Goal: Information Seeking & Learning: Learn about a topic

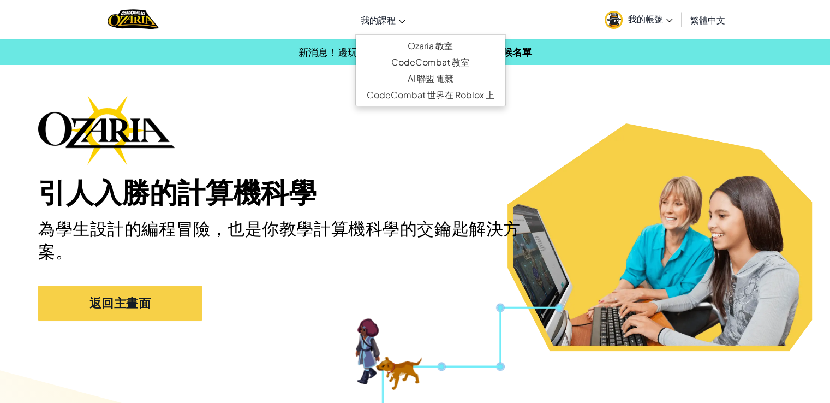
click at [385, 28] on link "我的課程" at bounding box center [383, 19] width 56 height 29
click at [395, 52] on link "Ozaria 教室" at bounding box center [431, 46] width 150 height 16
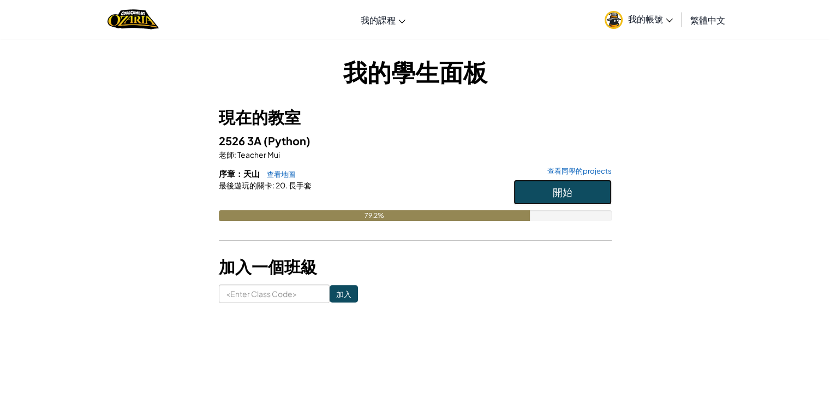
click at [592, 204] on button "開始" at bounding box center [563, 192] width 98 height 25
